Goal: Task Accomplishment & Management: Manage account settings

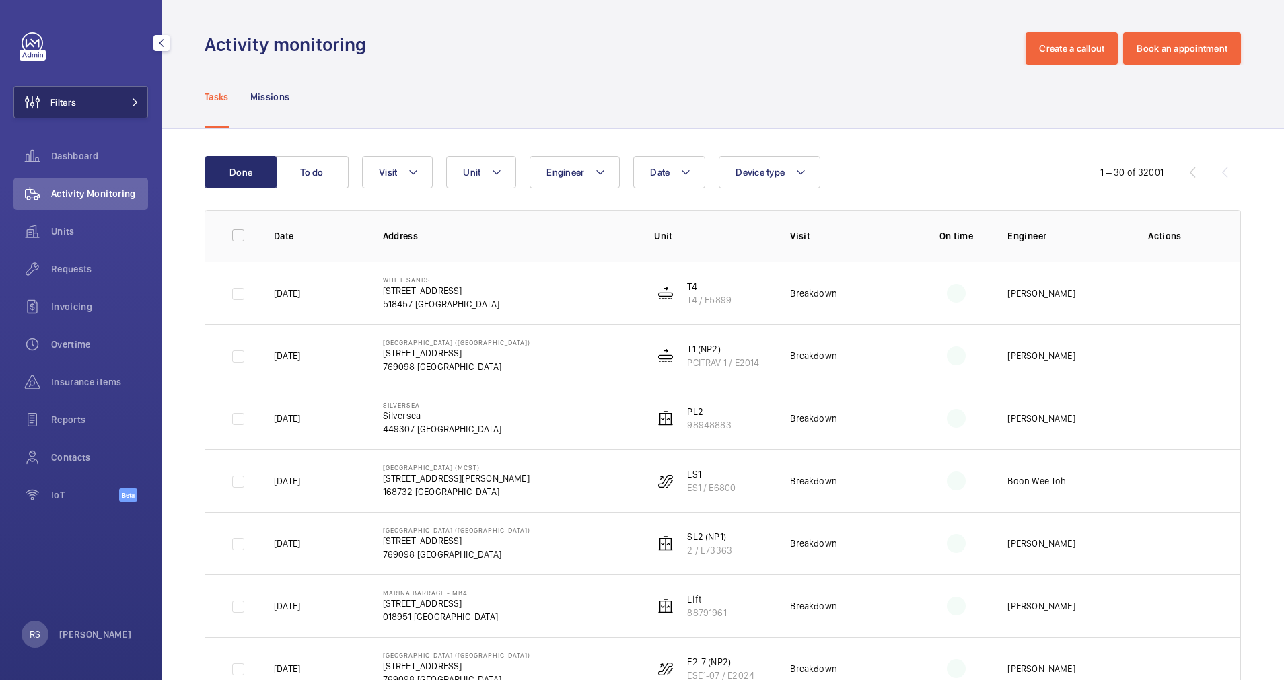
click at [145, 93] on button "Filters" at bounding box center [80, 102] width 135 height 32
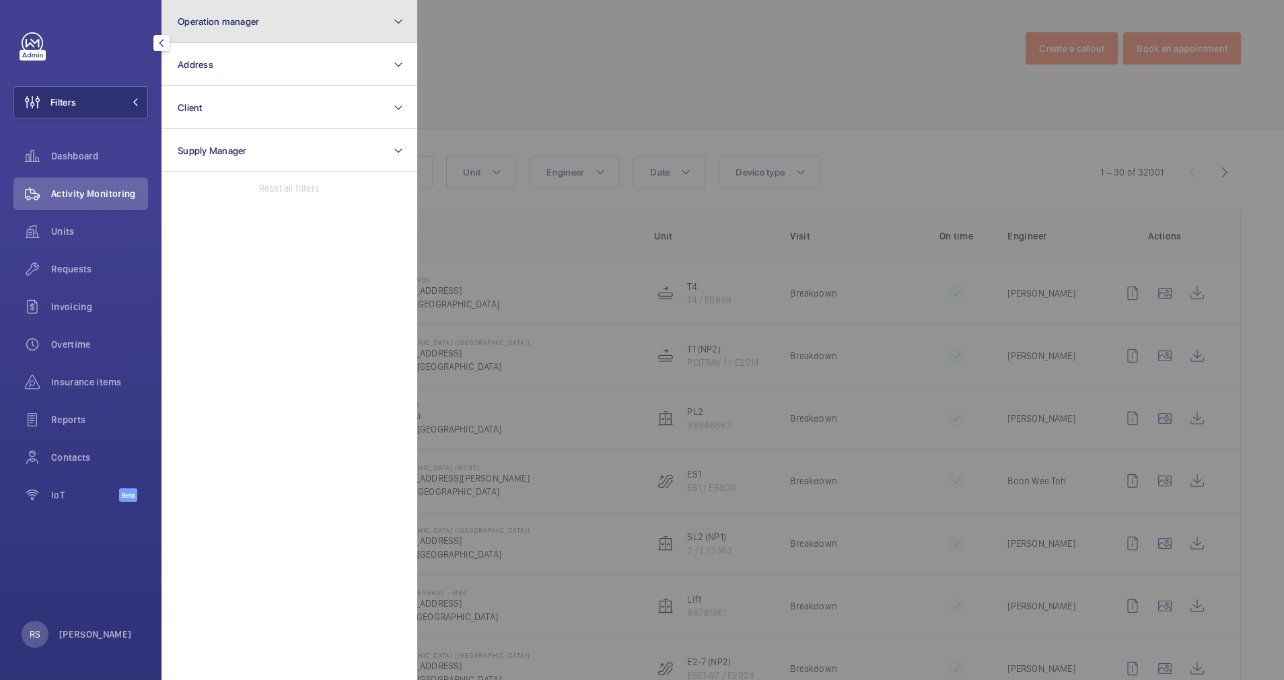
click at [301, 13] on button "Operation manager" at bounding box center [290, 21] width 256 height 43
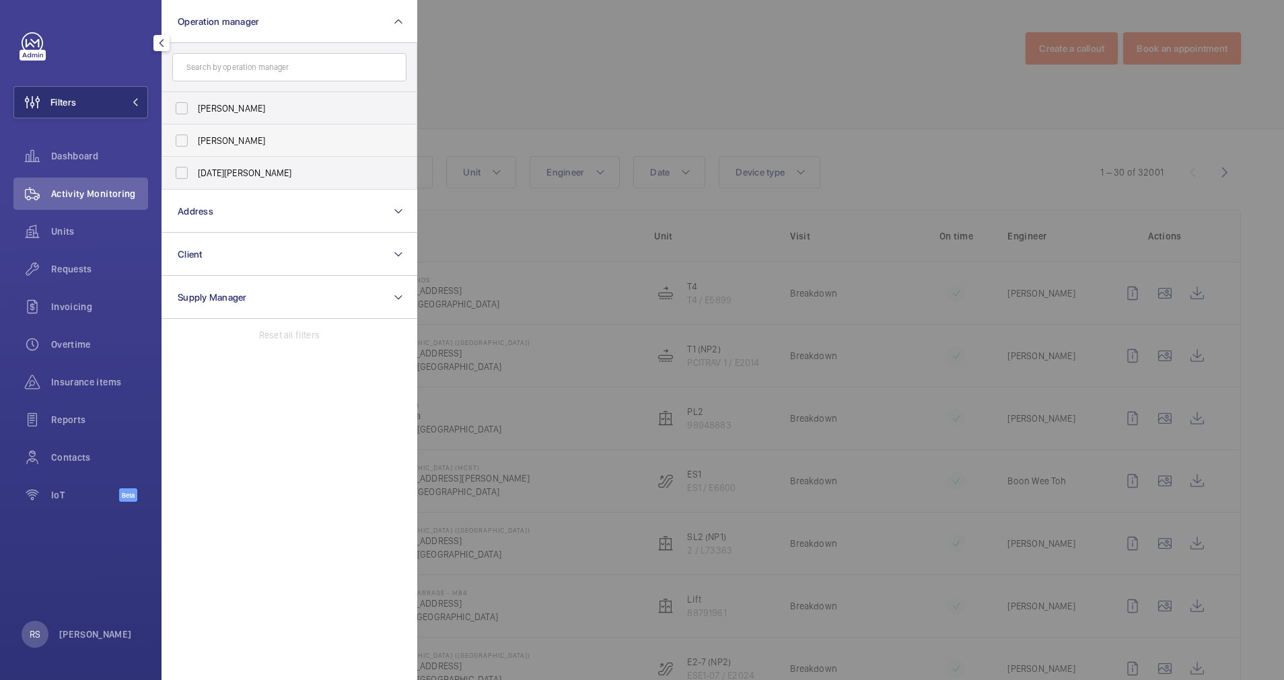
click at [276, 142] on span "[PERSON_NAME]" at bounding box center [290, 140] width 185 height 13
click at [195, 142] on input "[PERSON_NAME]" at bounding box center [181, 140] width 27 height 27
checkbox input "true"
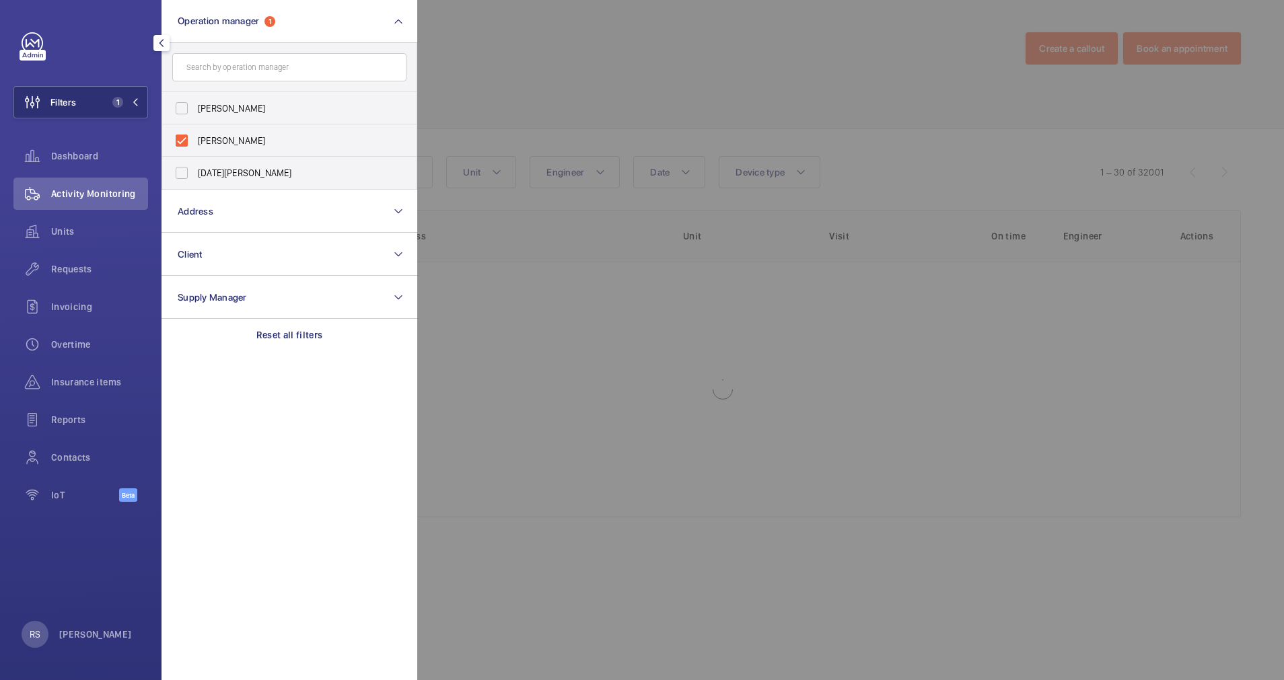
click at [549, 75] on div at bounding box center [1059, 340] width 1284 height 680
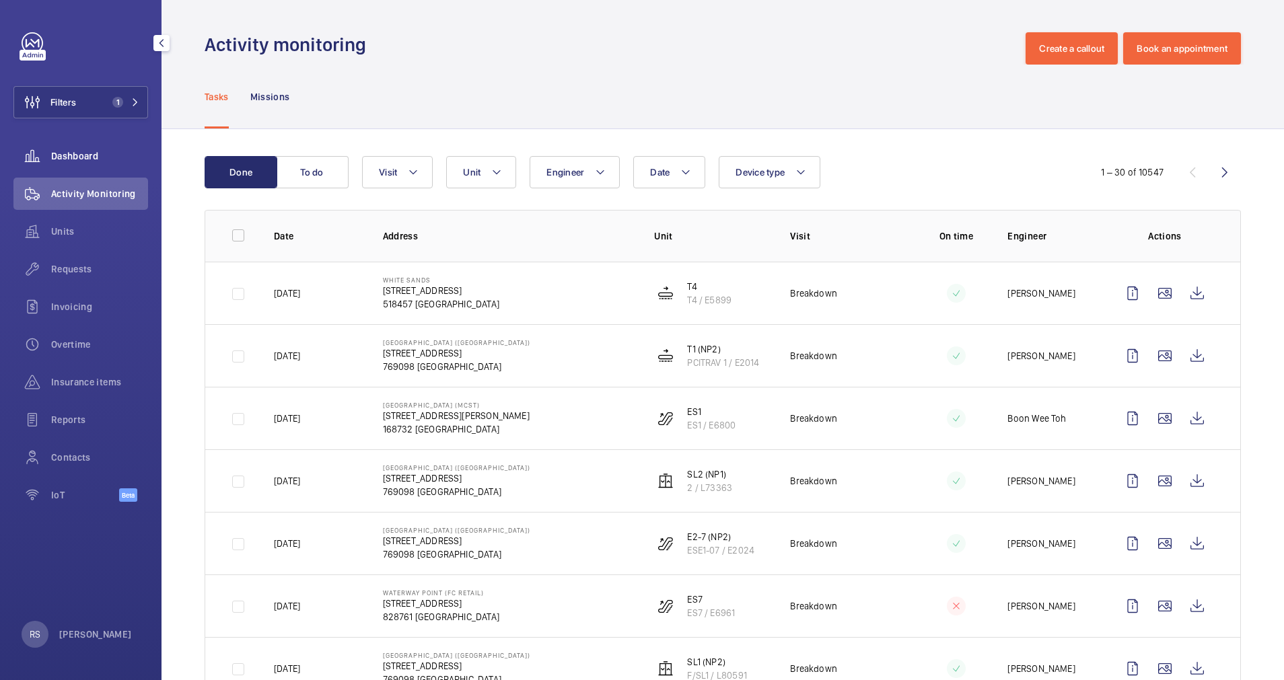
click at [90, 147] on div "Dashboard" at bounding box center [80, 156] width 135 height 32
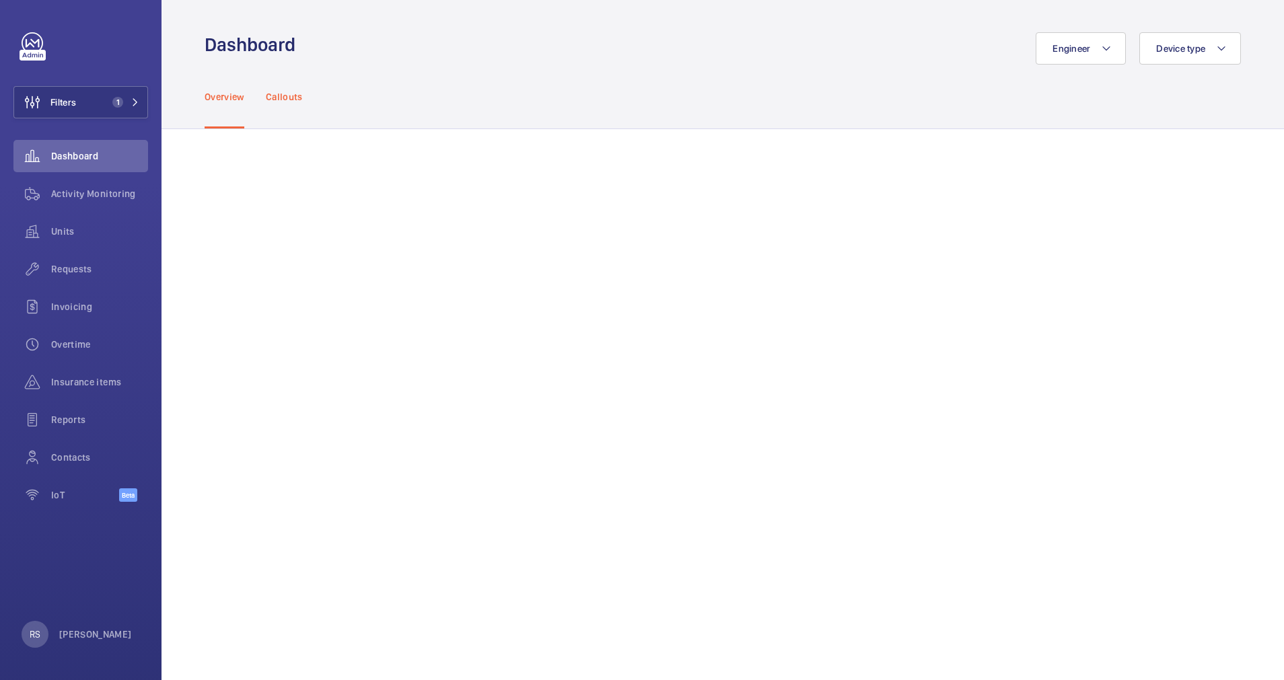
click at [299, 98] on p "Callouts" at bounding box center [284, 96] width 37 height 13
click at [482, 31] on wm-front-admin-header "Dashboard Engineer Device type" at bounding box center [723, 32] width 1122 height 65
click at [222, 89] on div "Overview" at bounding box center [225, 97] width 40 height 64
click at [1259, 21] on wm-front-admin-header "Dashboard Engineer Device type" at bounding box center [723, 32] width 1122 height 65
click at [358, 58] on div "Engineer Device type" at bounding box center [771, 48] width 937 height 32
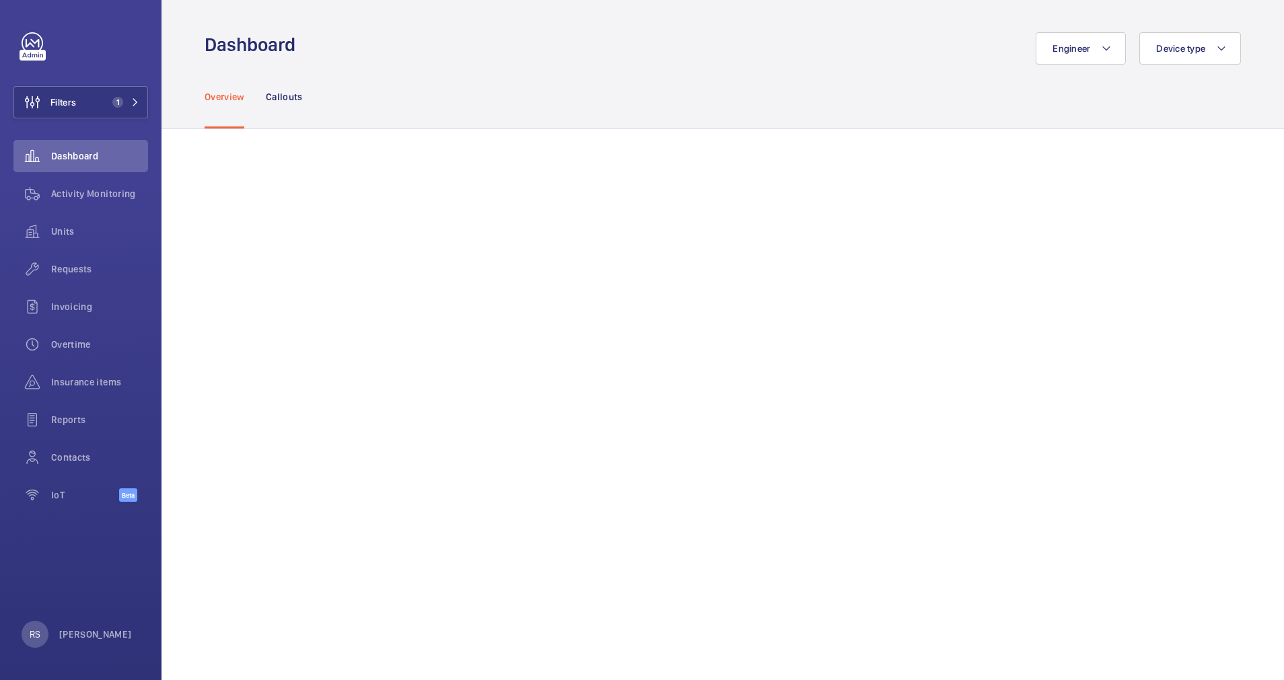
scroll to position [101, 0]
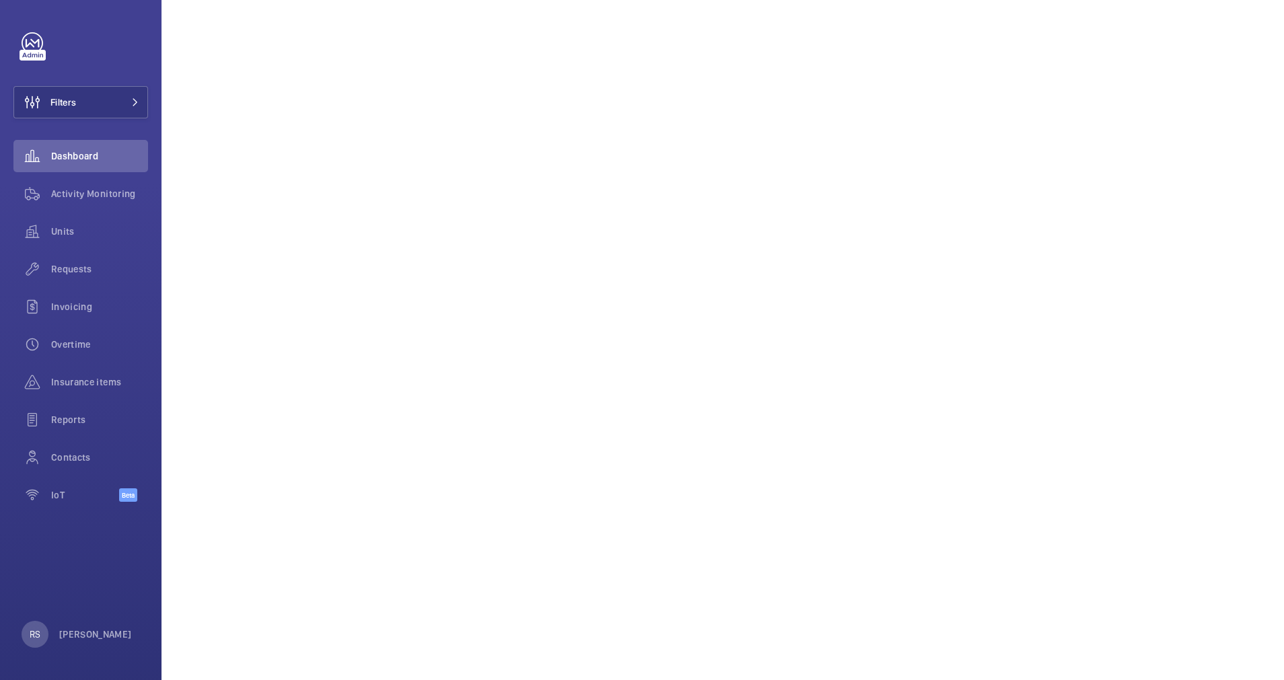
scroll to position [202, 0]
click at [132, 100] on mat-icon at bounding box center [135, 102] width 8 height 8
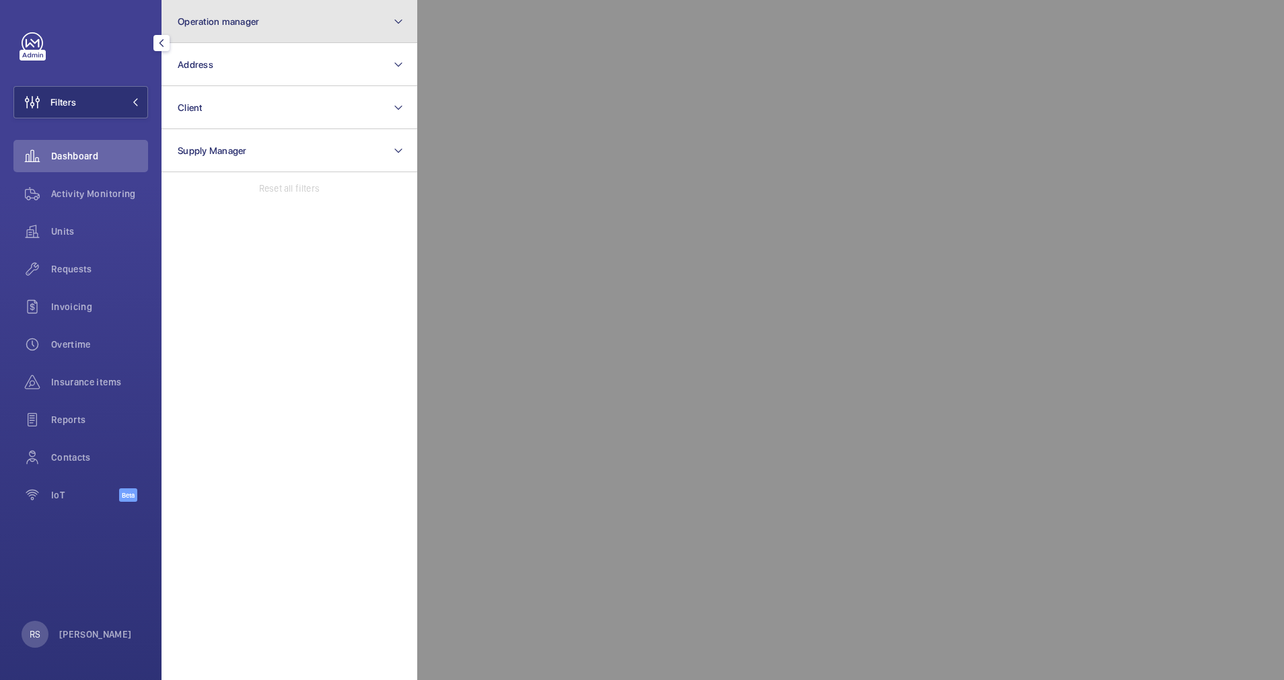
click at [272, 21] on button "Operation manager" at bounding box center [290, 21] width 256 height 43
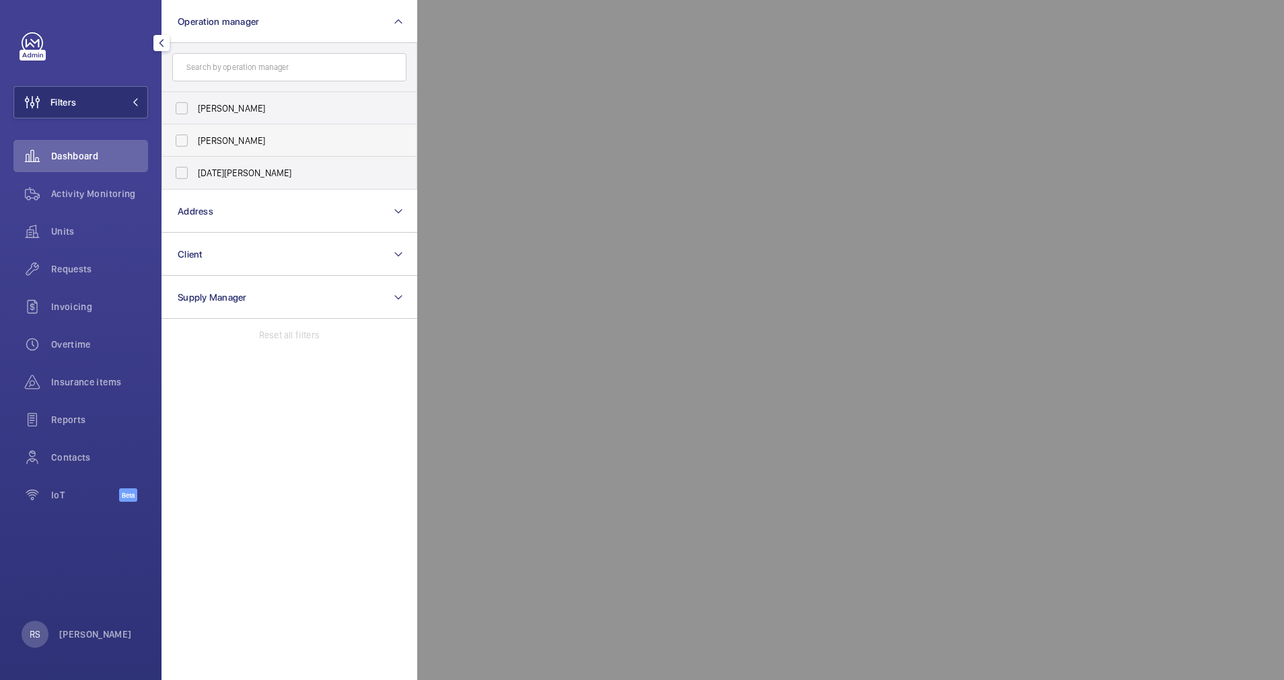
click at [272, 140] on span "[PERSON_NAME]" at bounding box center [290, 140] width 185 height 13
click at [195, 140] on input "[PERSON_NAME]" at bounding box center [181, 140] width 27 height 27
checkbox input "true"
click at [549, 16] on div at bounding box center [1059, 340] width 1284 height 680
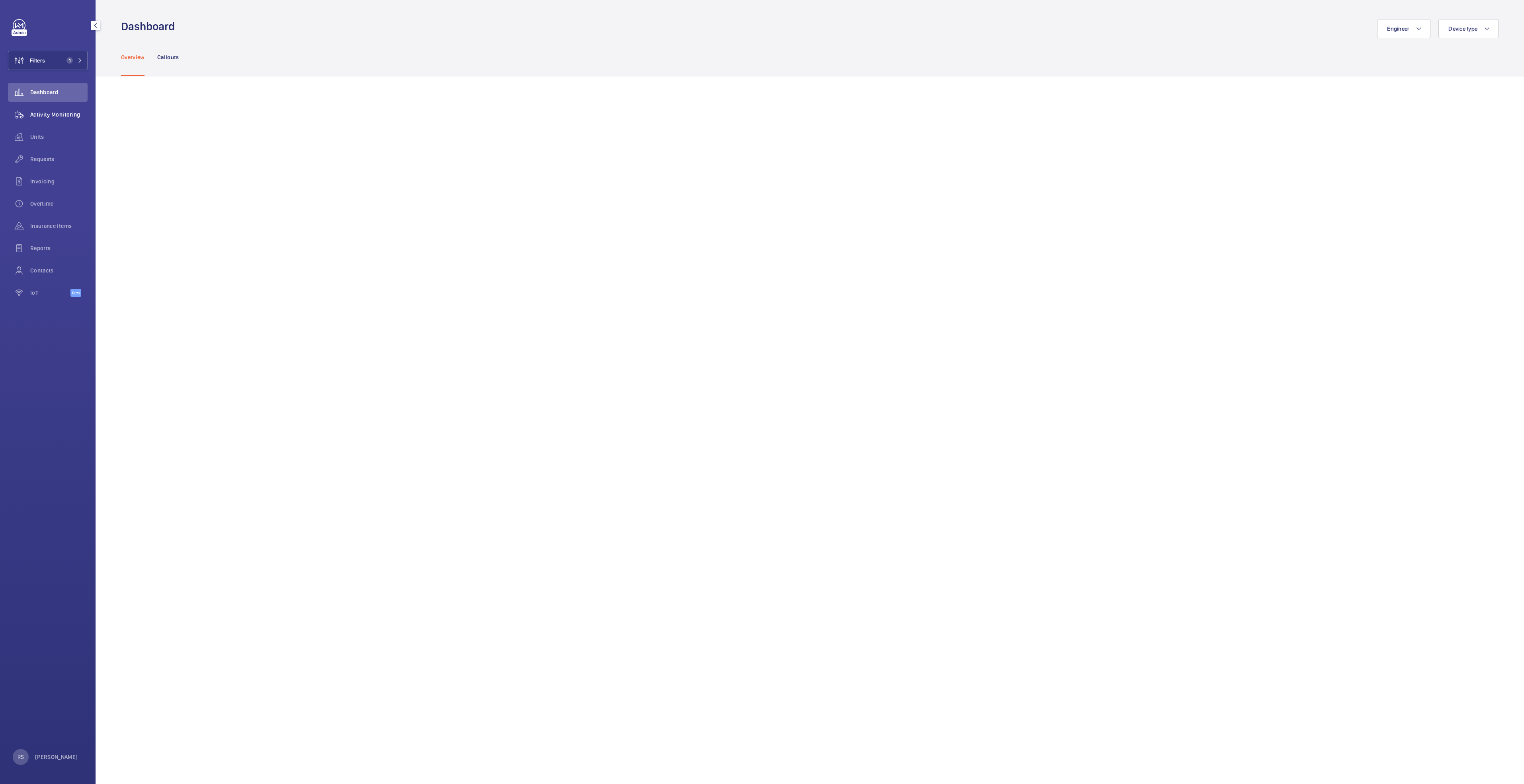
click at [53, 112] on span "Activity Monitoring" at bounding box center [59, 114] width 57 height 8
